Goal: Task Accomplishment & Management: Complete application form

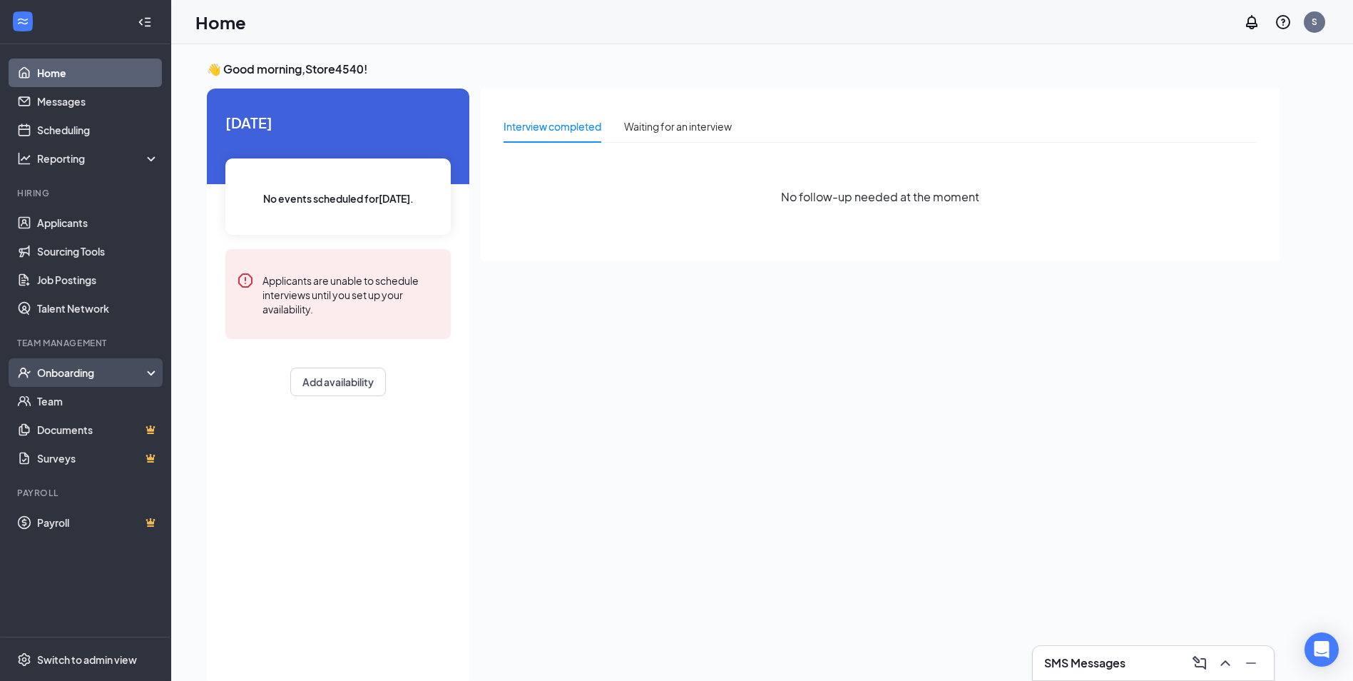
click at [92, 378] on div "Onboarding" at bounding box center [92, 372] width 110 height 14
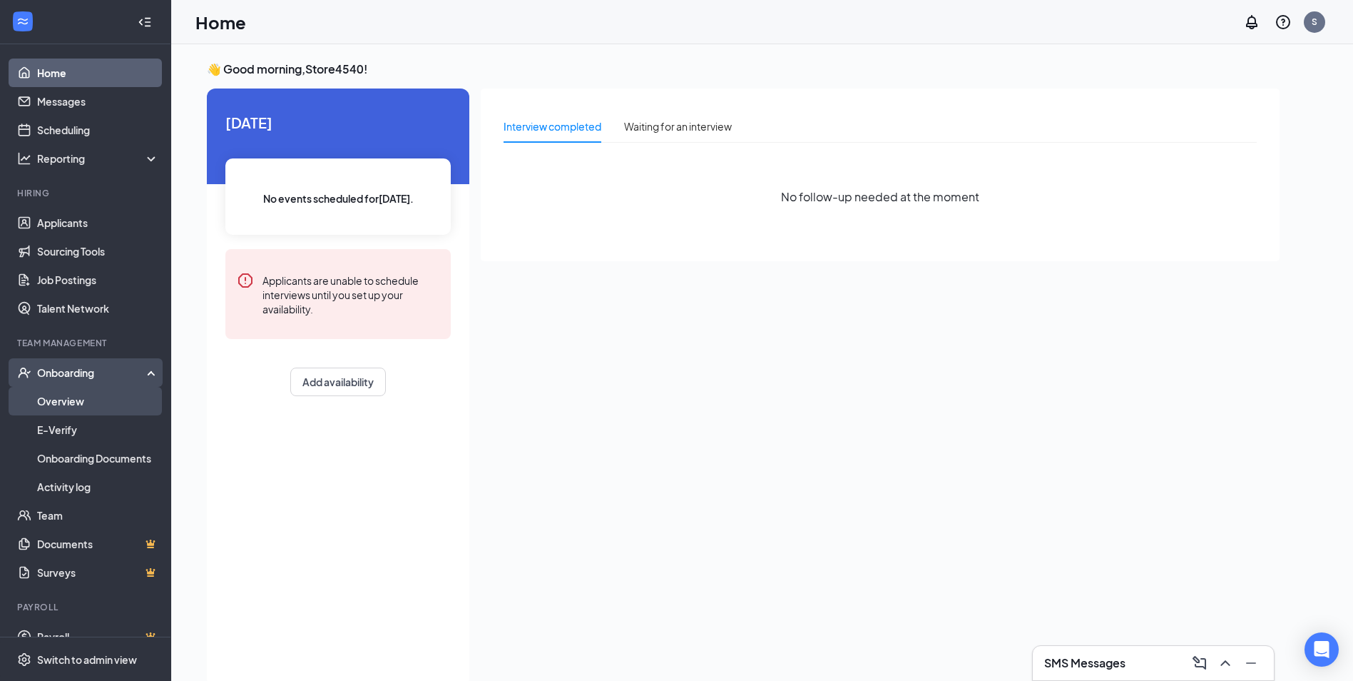
click at [89, 399] on link "Overview" at bounding box center [98, 401] width 122 height 29
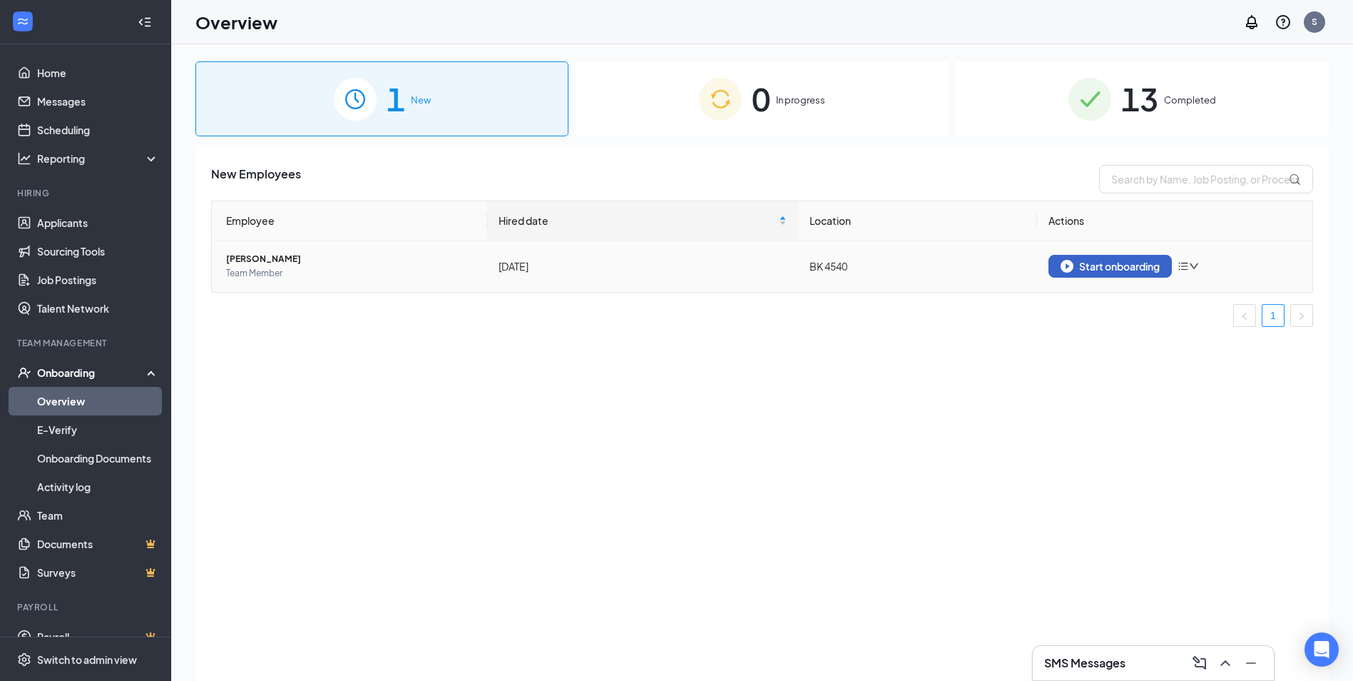
click at [1118, 264] on div "Start onboarding" at bounding box center [1110, 266] width 99 height 13
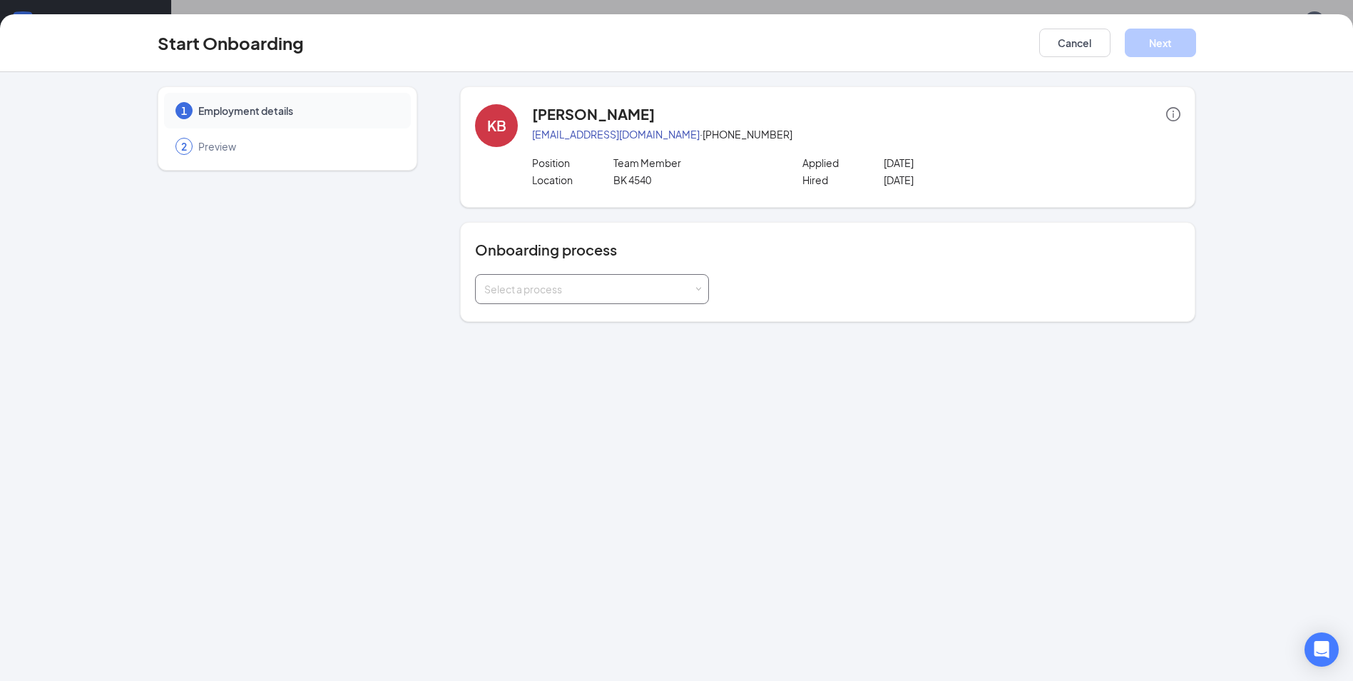
click at [696, 291] on span at bounding box center [699, 289] width 6 height 6
click at [580, 322] on span "Rackson Onboarding" at bounding box center [530, 319] width 99 height 13
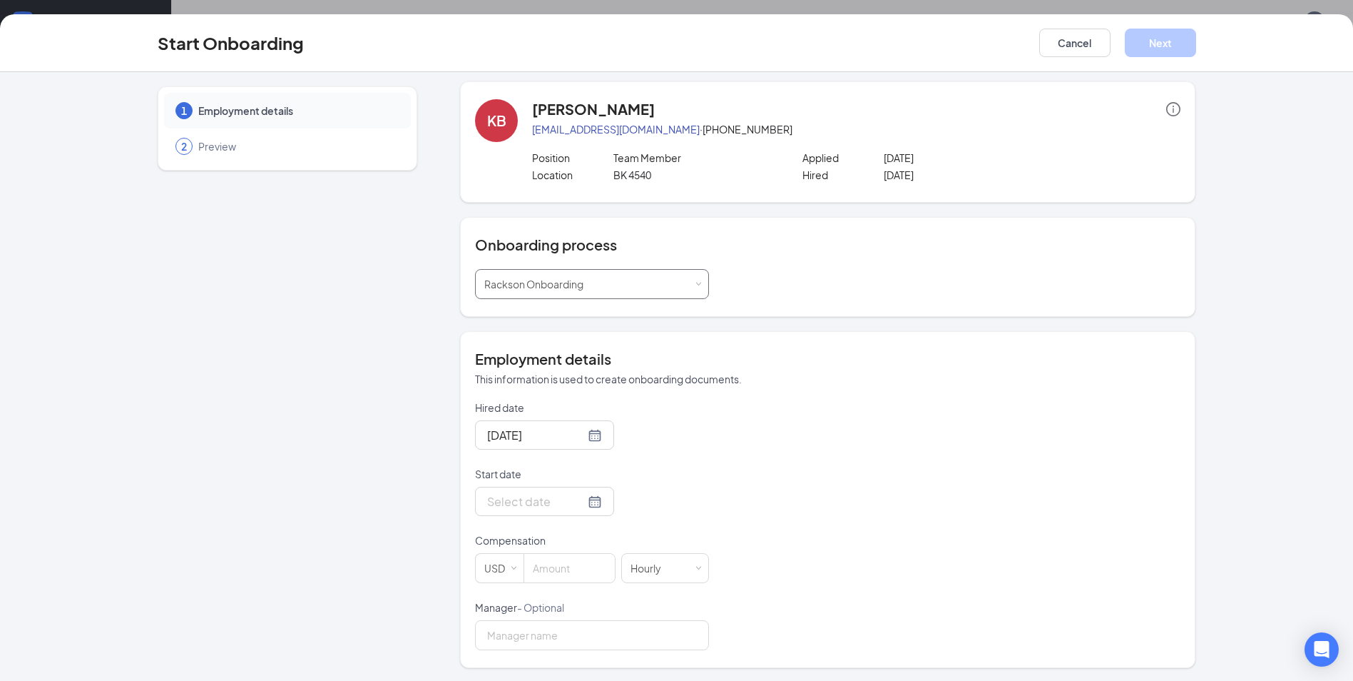
scroll to position [6, 0]
click at [578, 501] on div at bounding box center [544, 500] width 115 height 18
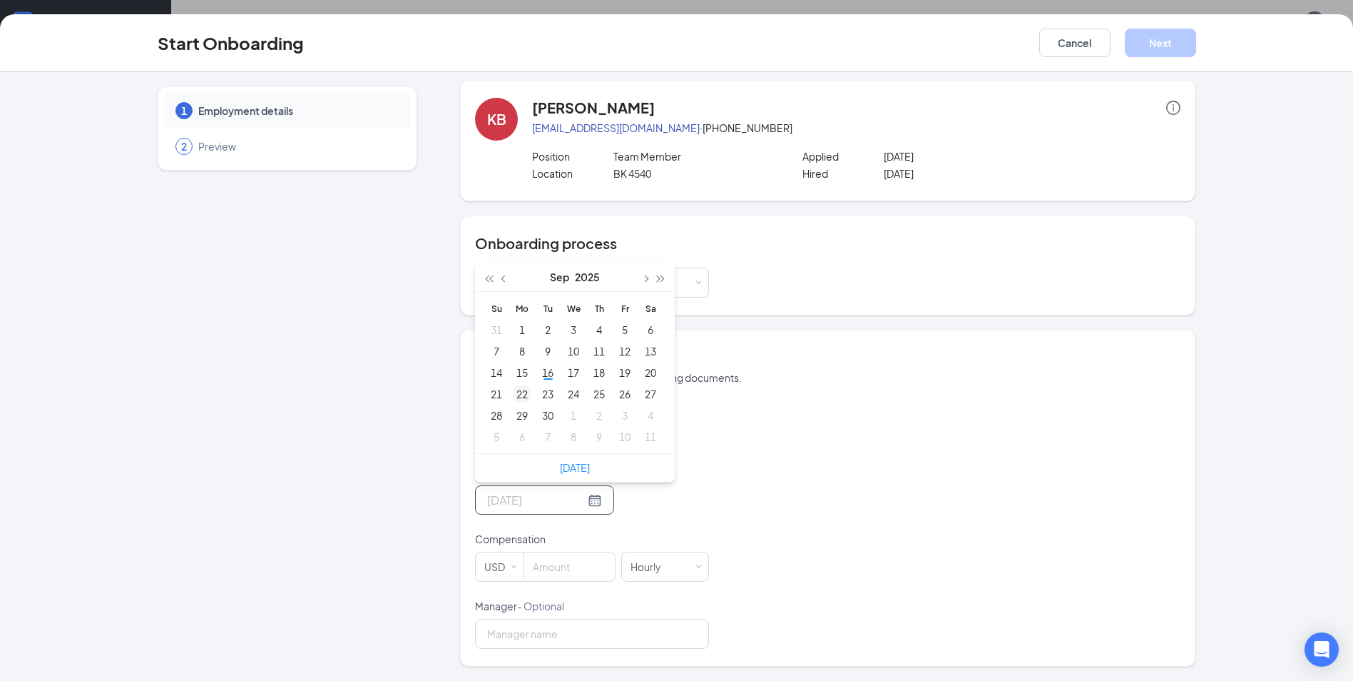
type input "[DATE]"
click at [519, 397] on div "22" at bounding box center [522, 393] width 17 height 17
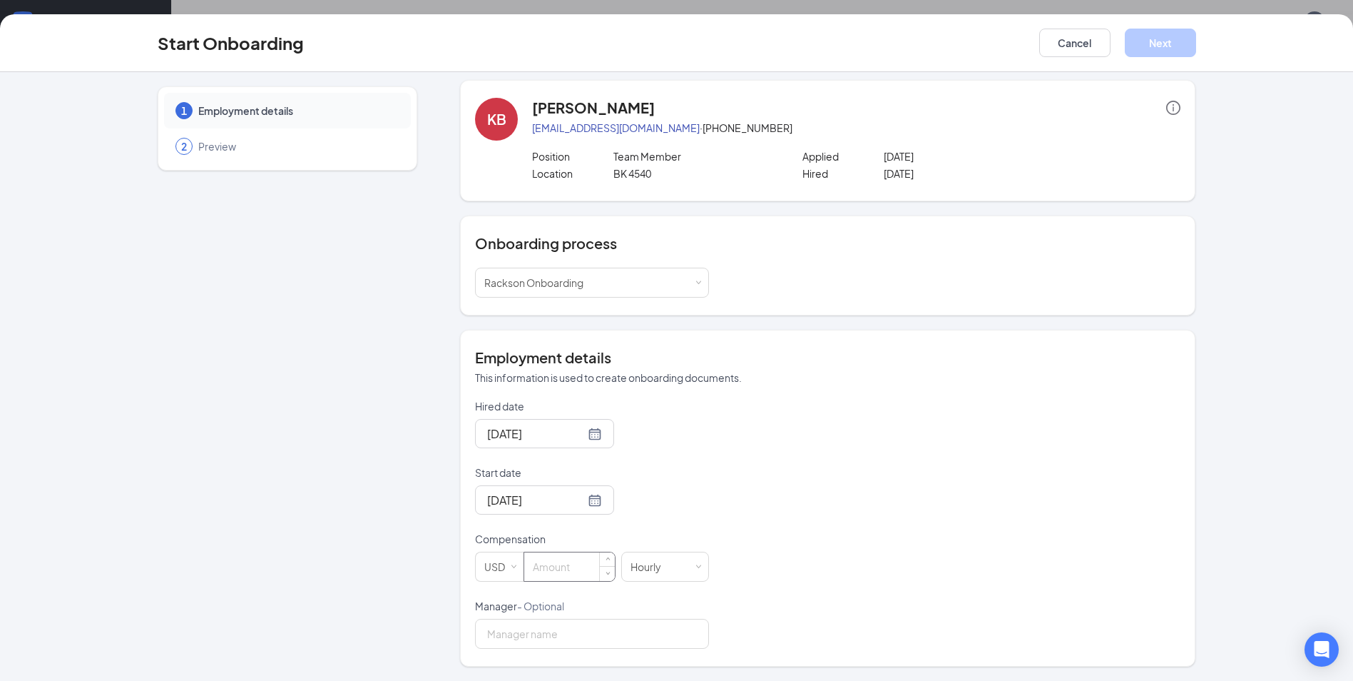
click at [574, 571] on input at bounding box center [569, 566] width 91 height 29
type input "16.35"
click at [581, 633] on input "Manager - Optional" at bounding box center [592, 634] width 234 height 30
type input "[PERSON_NAME]"
click at [1166, 37] on button "Next" at bounding box center [1160, 43] width 71 height 29
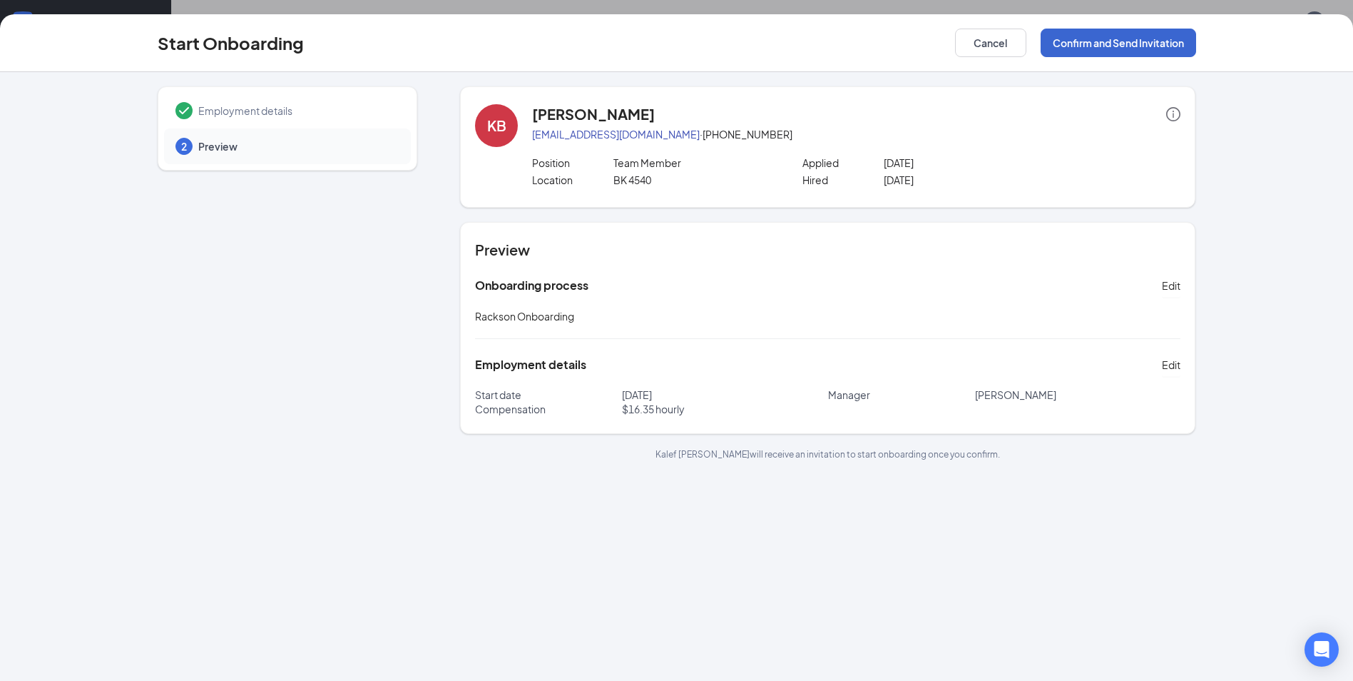
scroll to position [0, 0]
click at [1143, 46] on button "Confirm and Send Invitation" at bounding box center [1119, 43] width 156 height 29
